Goal: Information Seeking & Learning: Learn about a topic

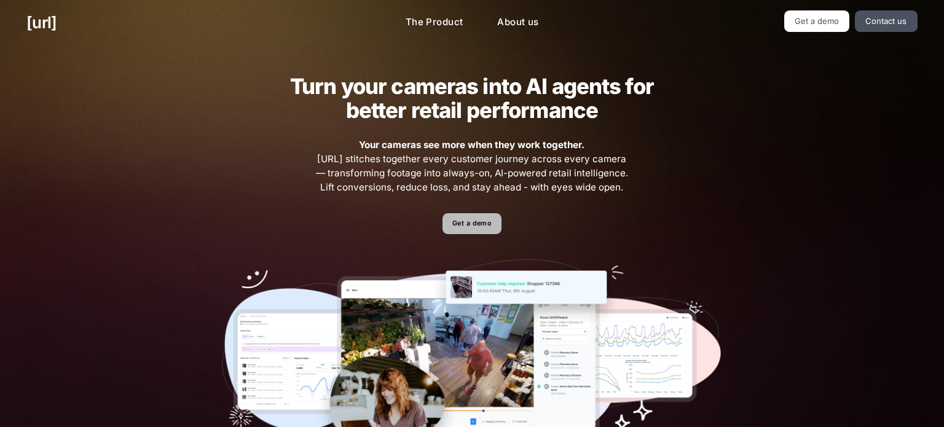
click at [470, 232] on link "Get a demo" at bounding box center [472, 224] width 58 height 22
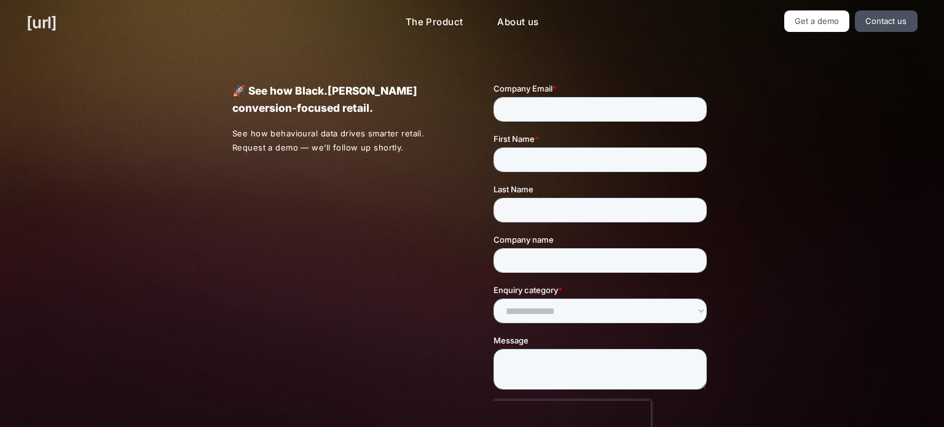
click at [57, 22] on link "[URL]" at bounding box center [41, 22] width 30 height 24
